Goal: Transaction & Acquisition: Purchase product/service

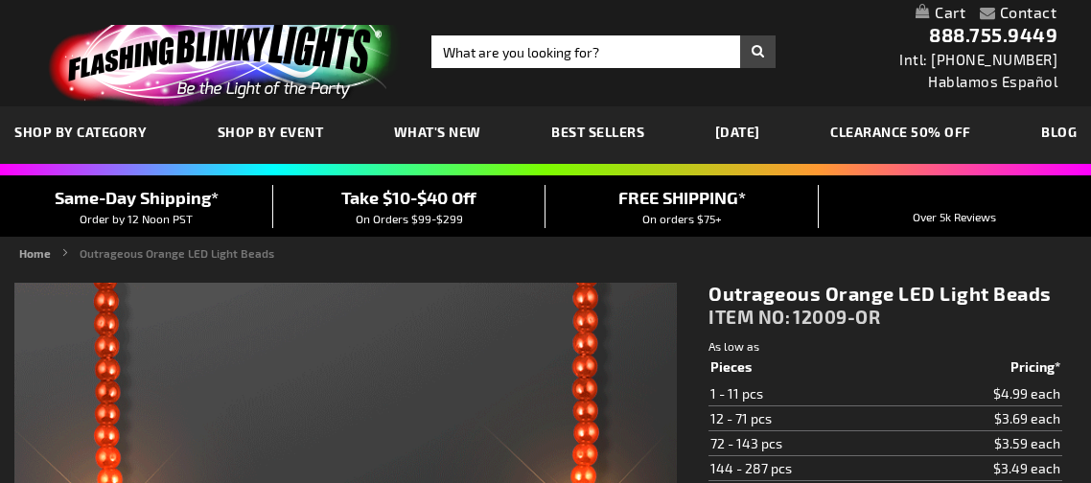
scroll to position [552, 0]
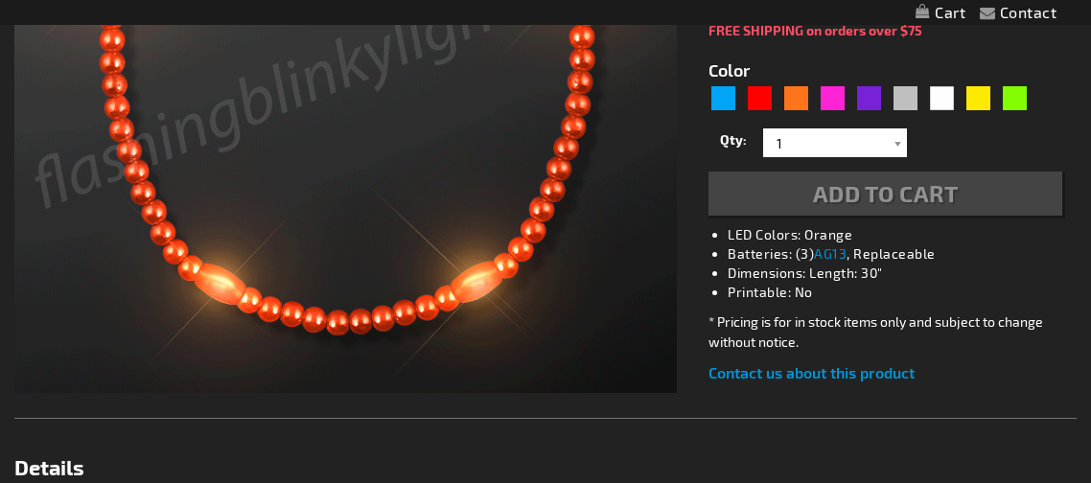
type input "5637"
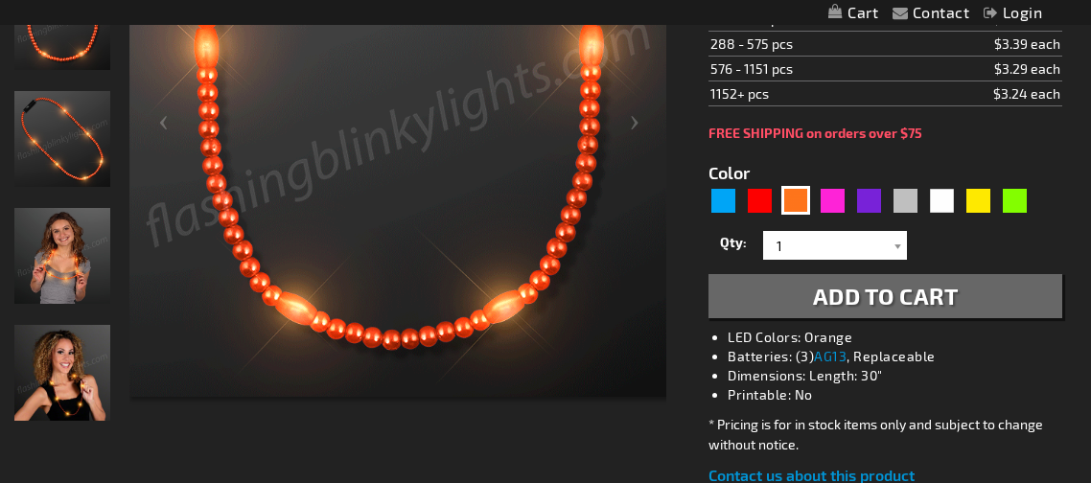
scroll to position [431, 0]
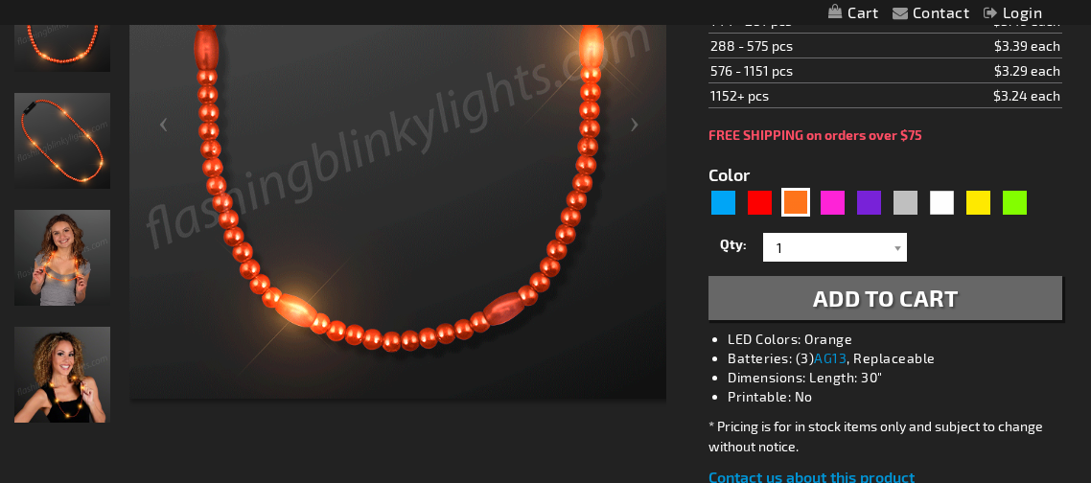
click at [938, 292] on span "Add to Cart" at bounding box center [886, 298] width 146 height 28
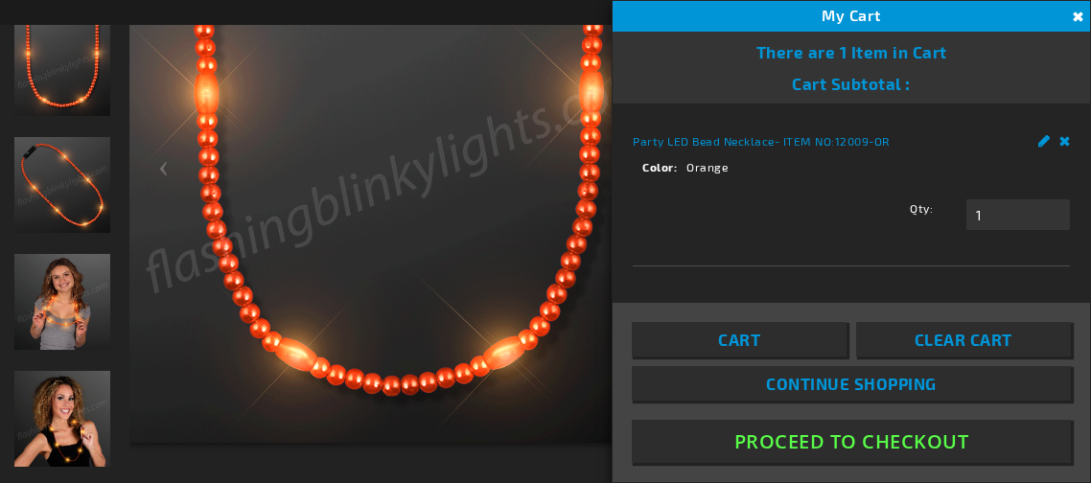
scroll to position [474, 0]
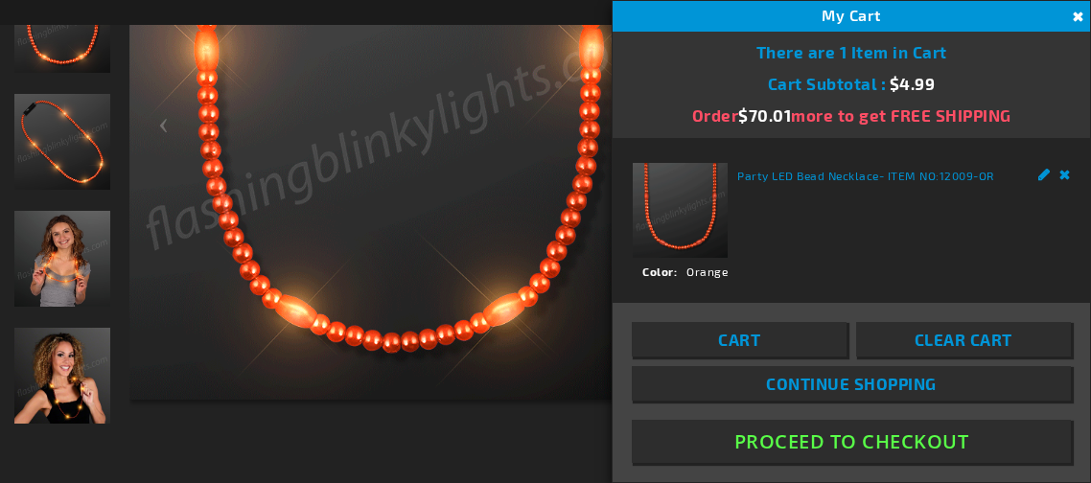
click at [953, 448] on button "Proceed To Checkout" at bounding box center [851, 441] width 439 height 43
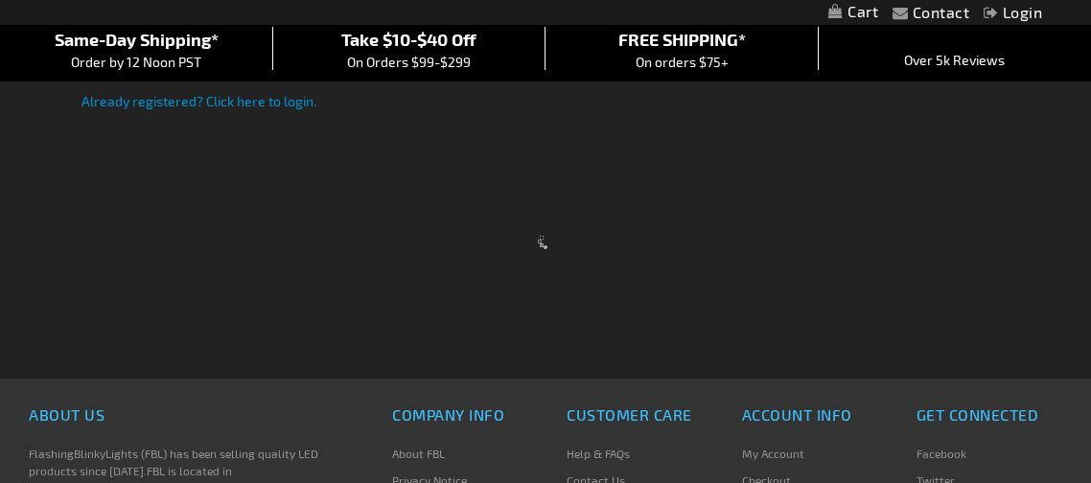
scroll to position [150, 0]
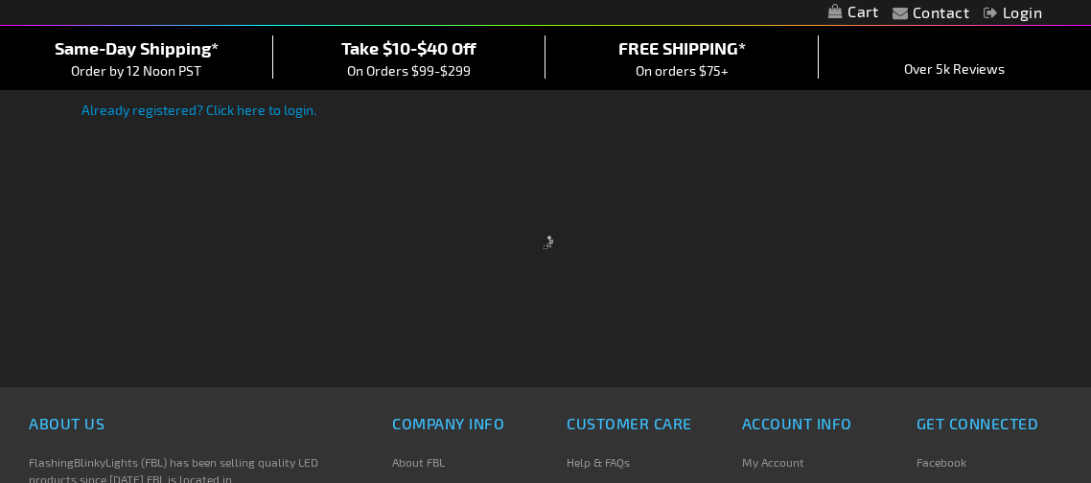
click at [272, 162] on div at bounding box center [545, 241] width 1091 height 483
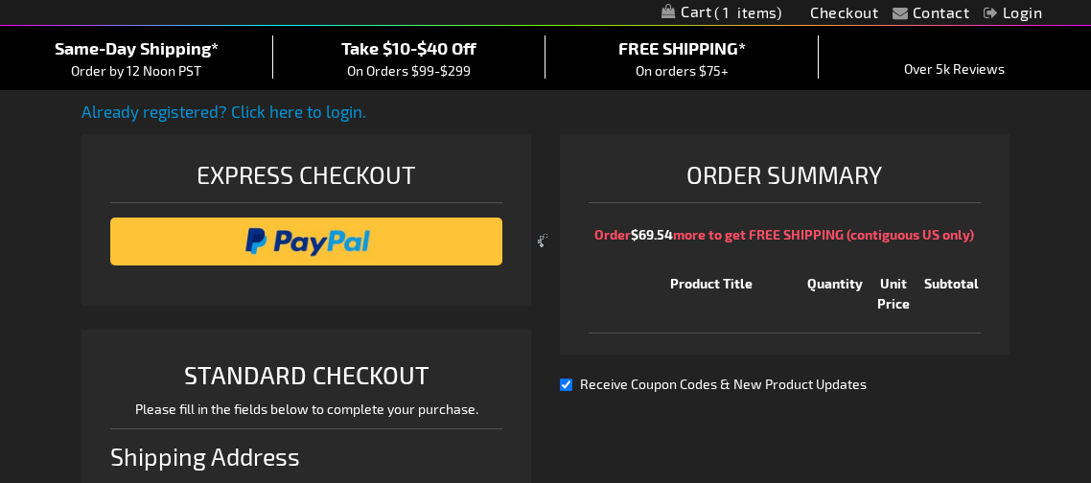
scroll to position [478, 0]
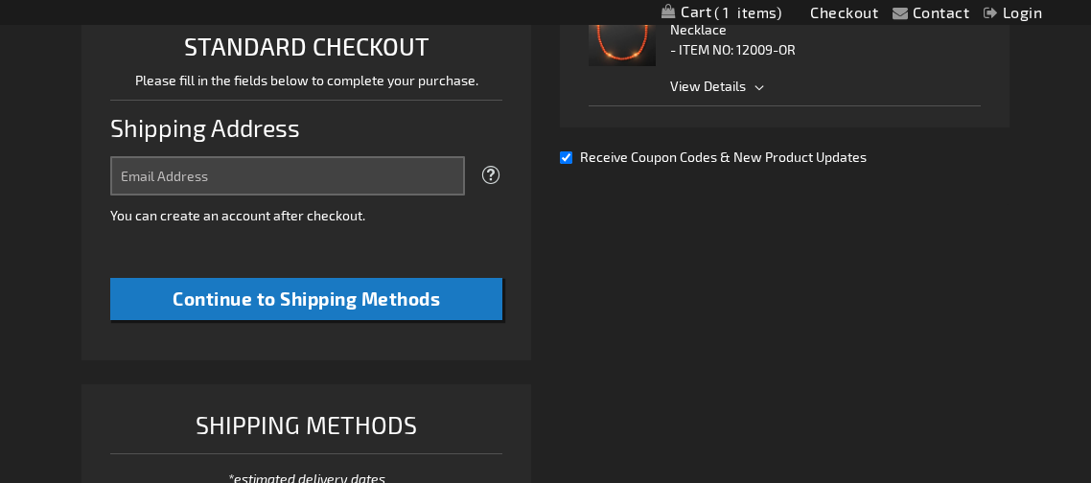
select select "US"
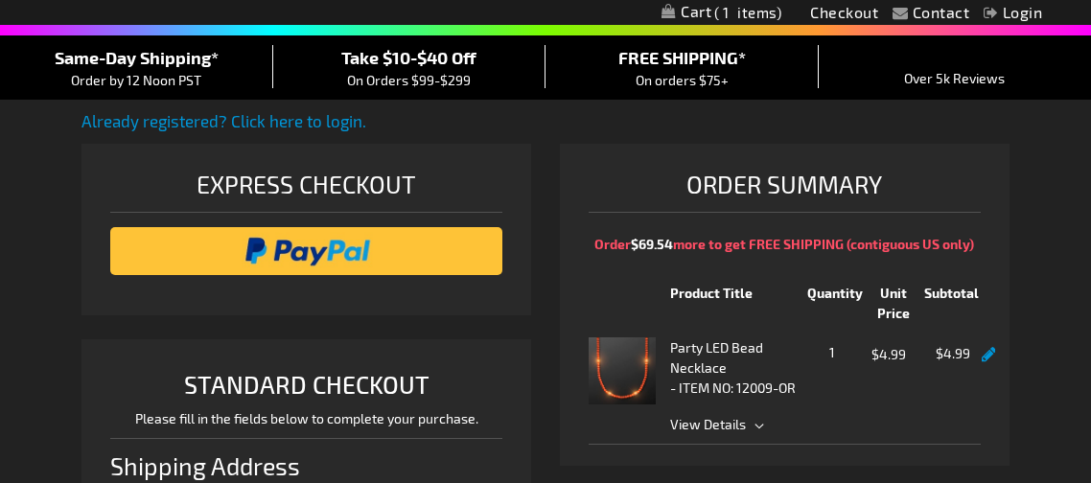
scroll to position [151, 0]
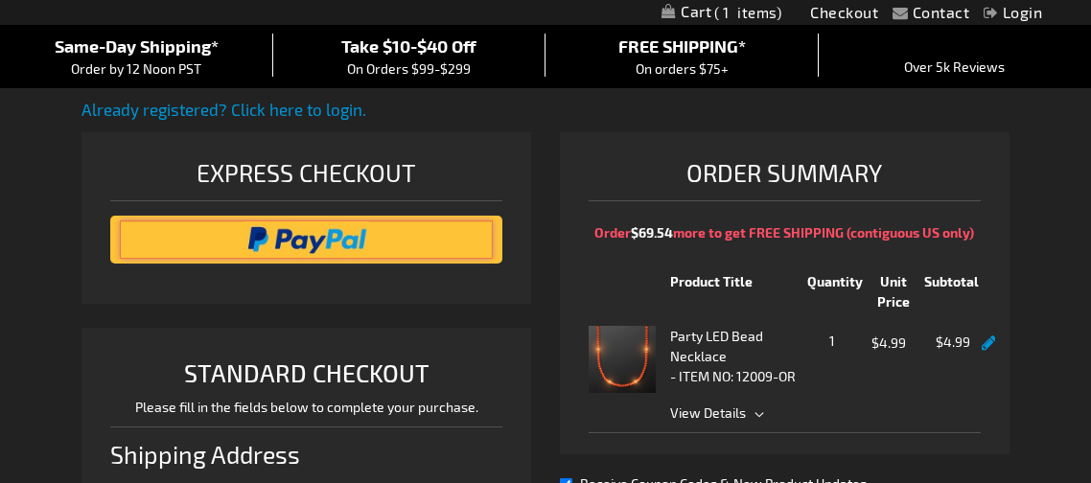
click at [307, 237] on input "image" at bounding box center [306, 240] width 373 height 38
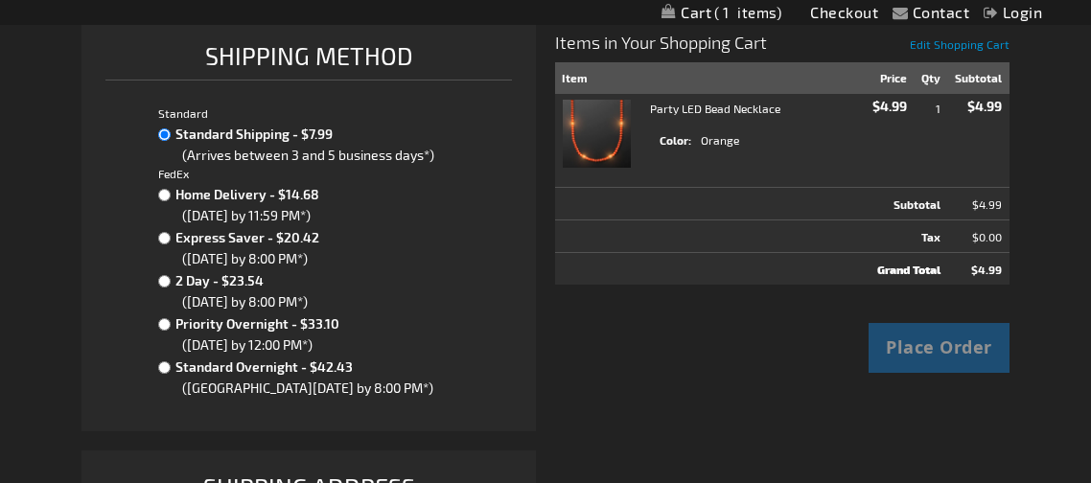
scroll to position [344, 0]
click at [947, 352] on div "Place Order" at bounding box center [939, 347] width 141 height 50
click at [956, 349] on div "Place Order" at bounding box center [939, 347] width 141 height 50
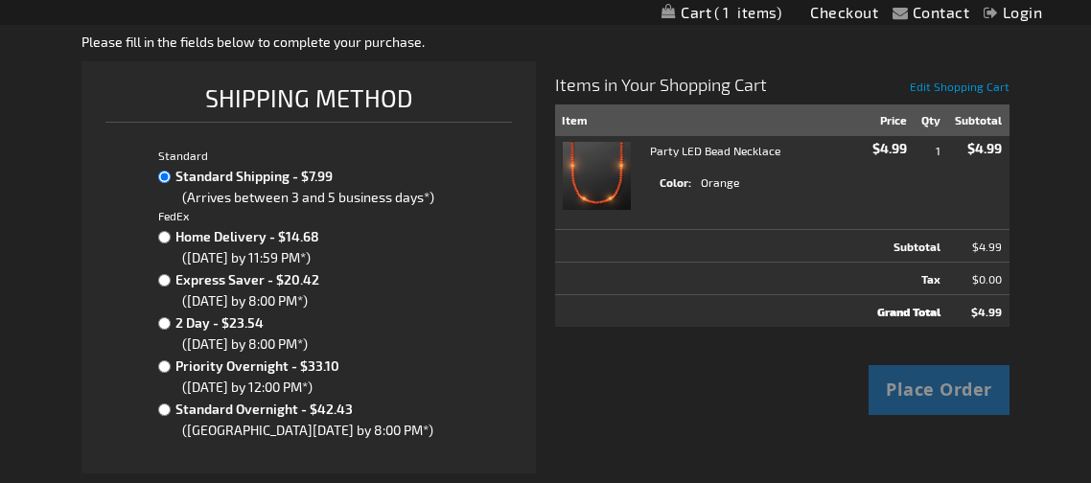
scroll to position [304, 0]
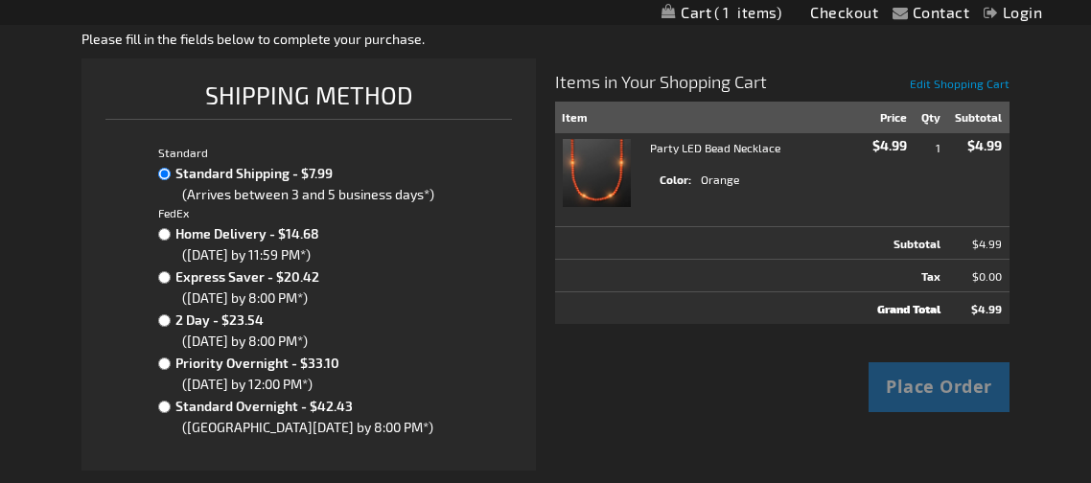
click at [938, 397] on div "Place Order" at bounding box center [939, 387] width 141 height 50
click at [172, 162] on label "Standard Shipping - $7.99" at bounding box center [316, 172] width 290 height 23
click at [171, 168] on input "Standard Shipping - $7.99" at bounding box center [164, 174] width 12 height 12
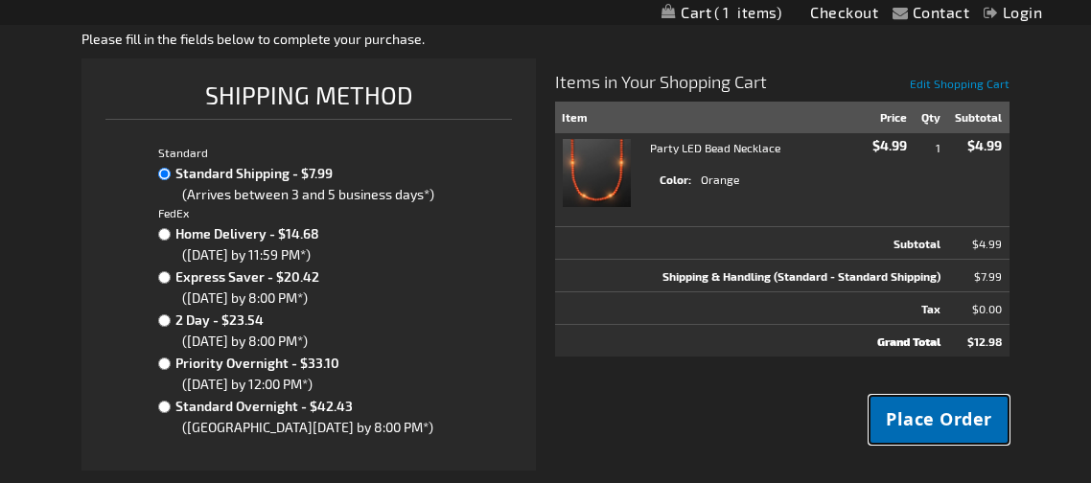
click at [947, 420] on span "Place Order" at bounding box center [939, 419] width 106 height 24
